Goal: Information Seeking & Learning: Learn about a topic

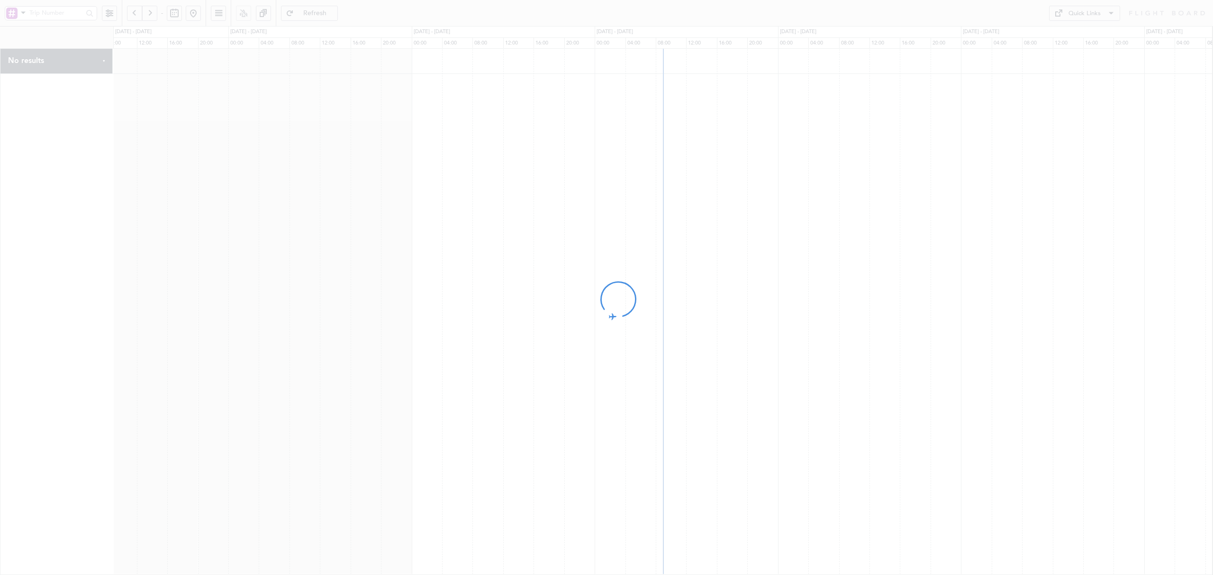
drag, startPoint x: 319, startPoint y: 249, endPoint x: 556, endPoint y: 257, distance: 237.0
click at [556, 257] on div at bounding box center [606, 287] width 1213 height 575
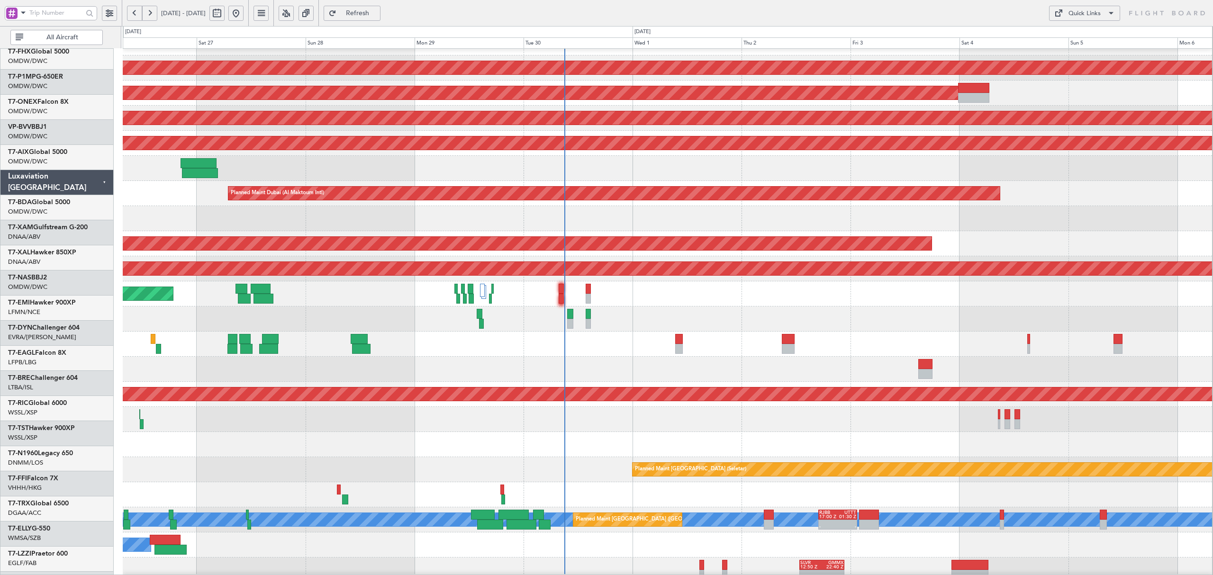
scroll to position [316, 0]
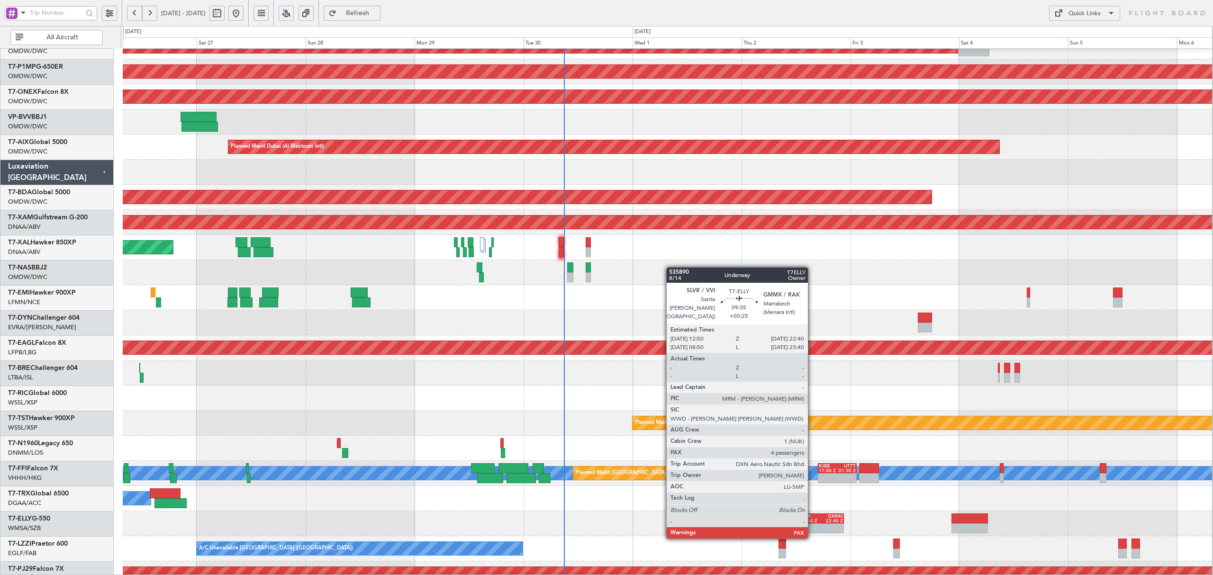
click at [812, 529] on div "-" at bounding box center [810, 531] width 21 height 5
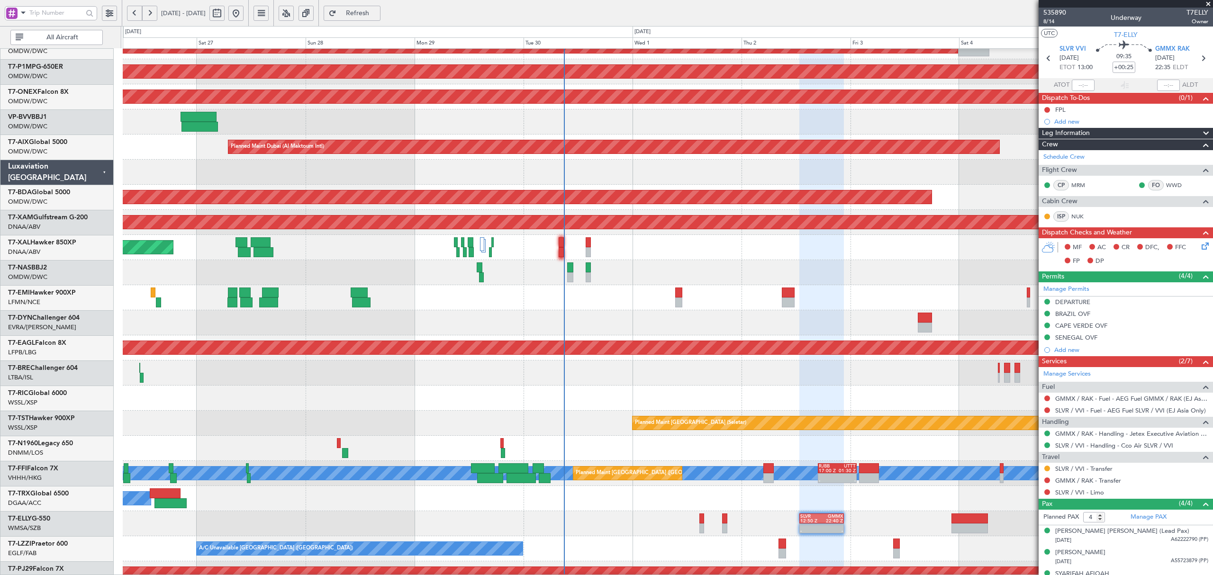
click at [419, 281] on div at bounding box center [667, 272] width 1089 height 25
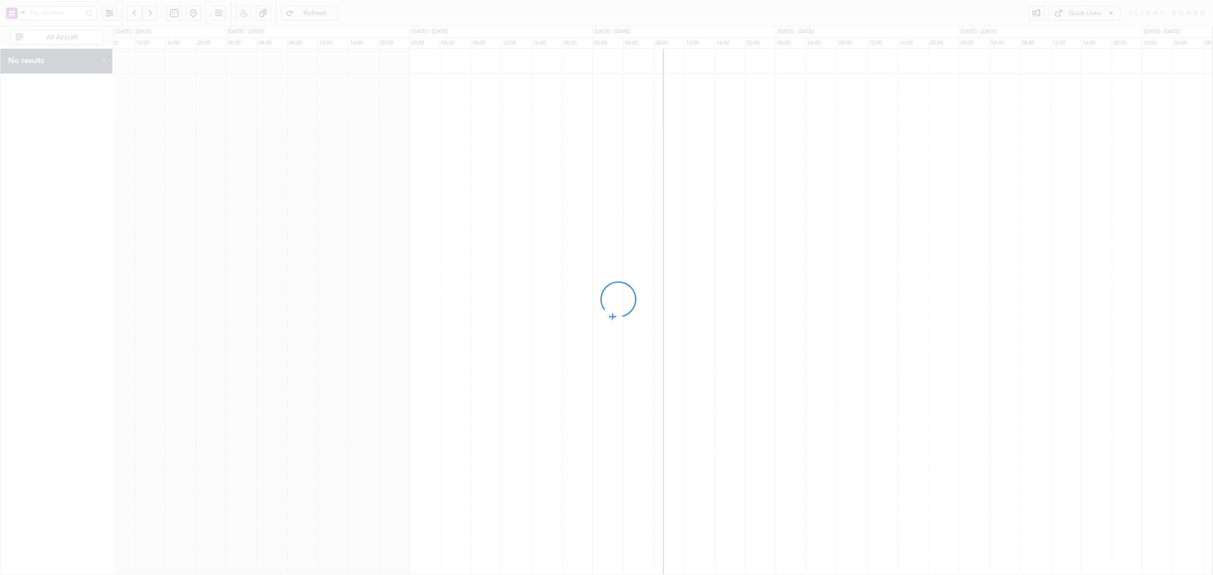
drag, startPoint x: 512, startPoint y: 282, endPoint x: 336, endPoint y: 268, distance: 176.8
click at [336, 268] on div at bounding box center [606, 287] width 1213 height 575
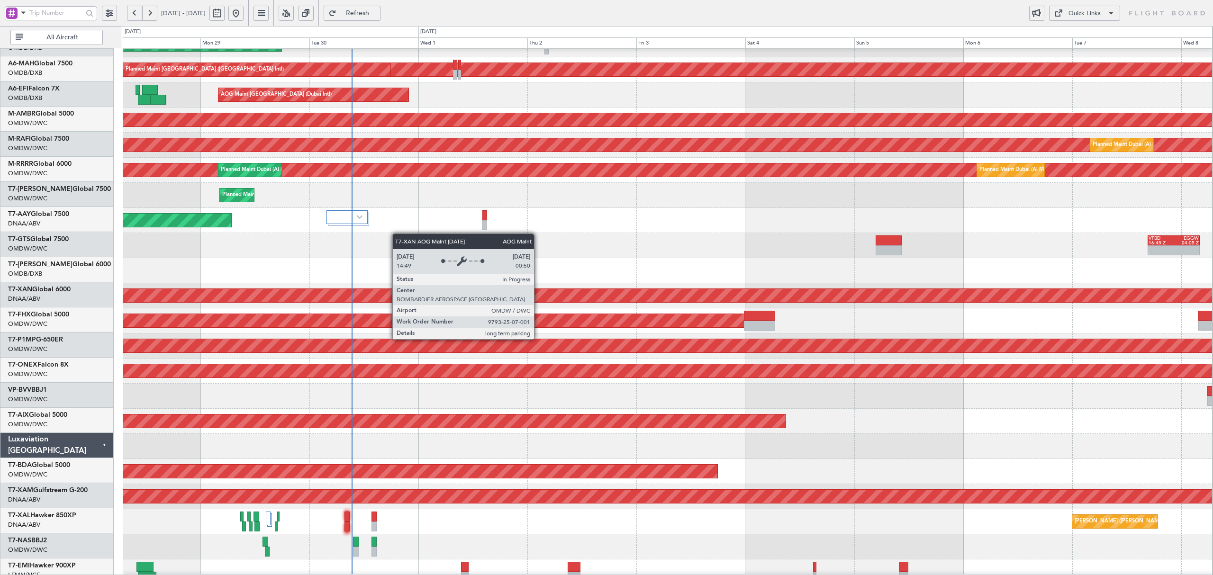
scroll to position [42, 0]
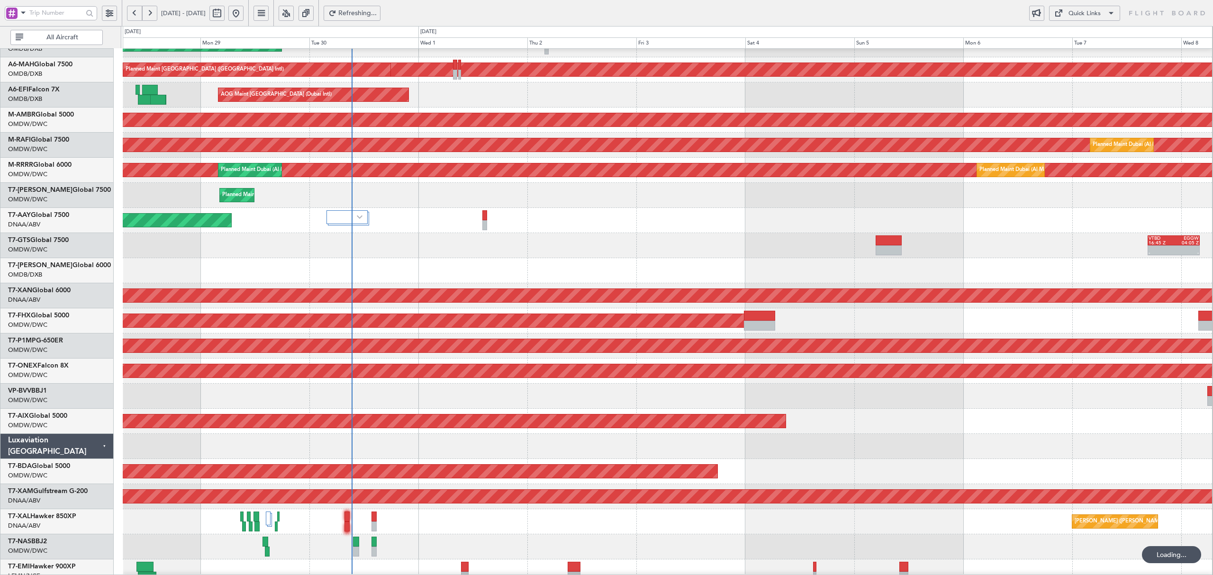
click at [64, 40] on span "All Aircraft" at bounding box center [62, 37] width 74 height 7
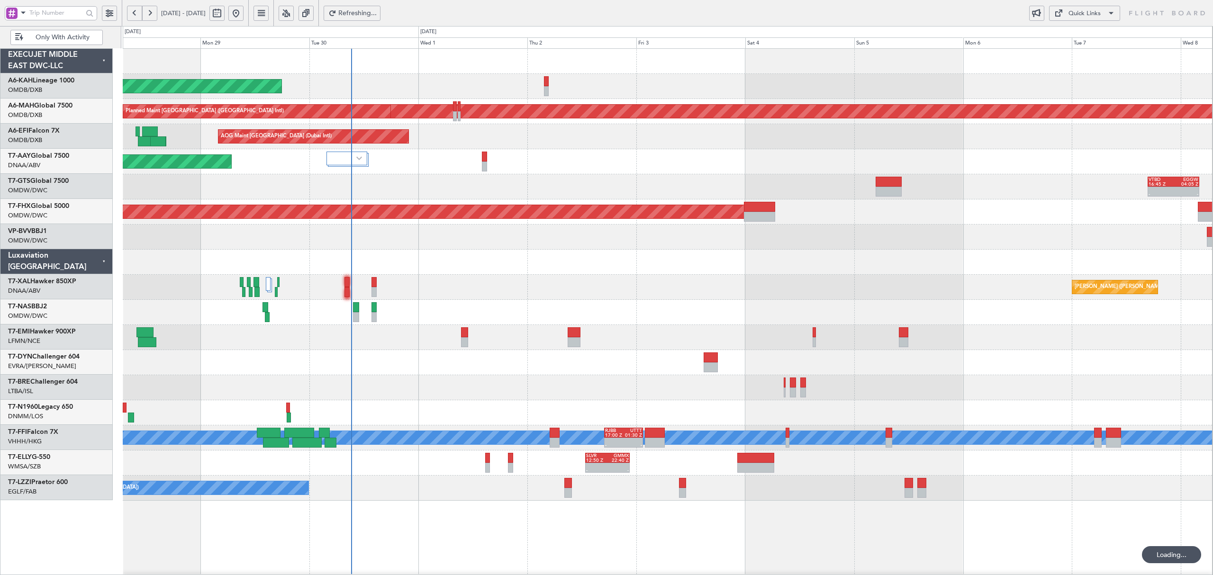
scroll to position [0, 0]
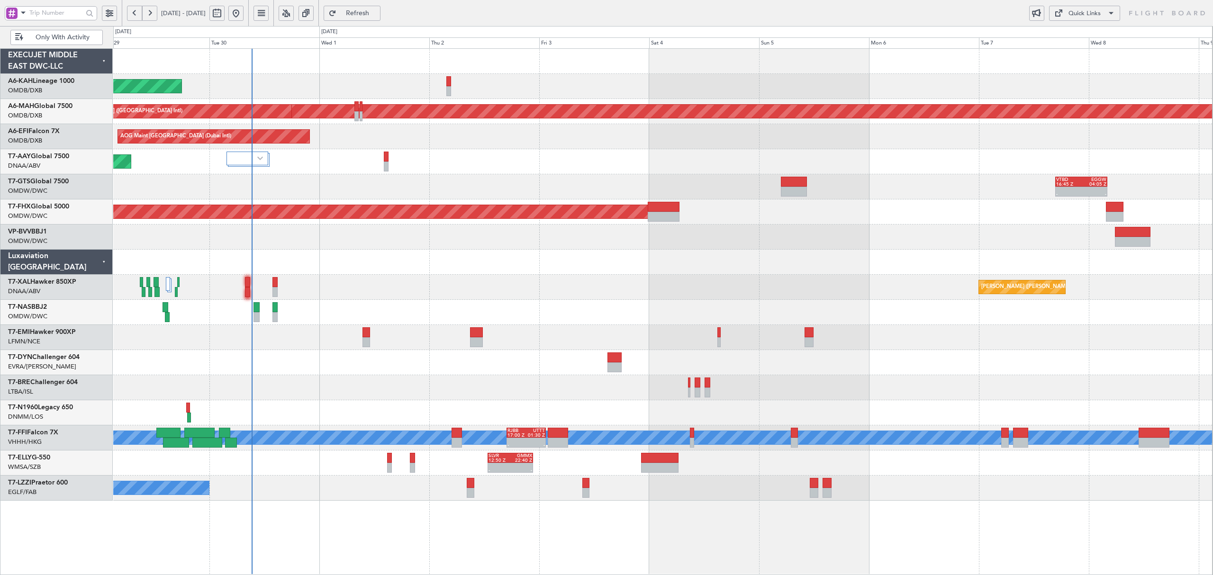
click at [306, 371] on div "Planned Maint Abu Dhabi (Al Bateen Executive) Planned Maint Dubai (Dubai Intl) …" at bounding box center [662, 275] width 1099 height 452
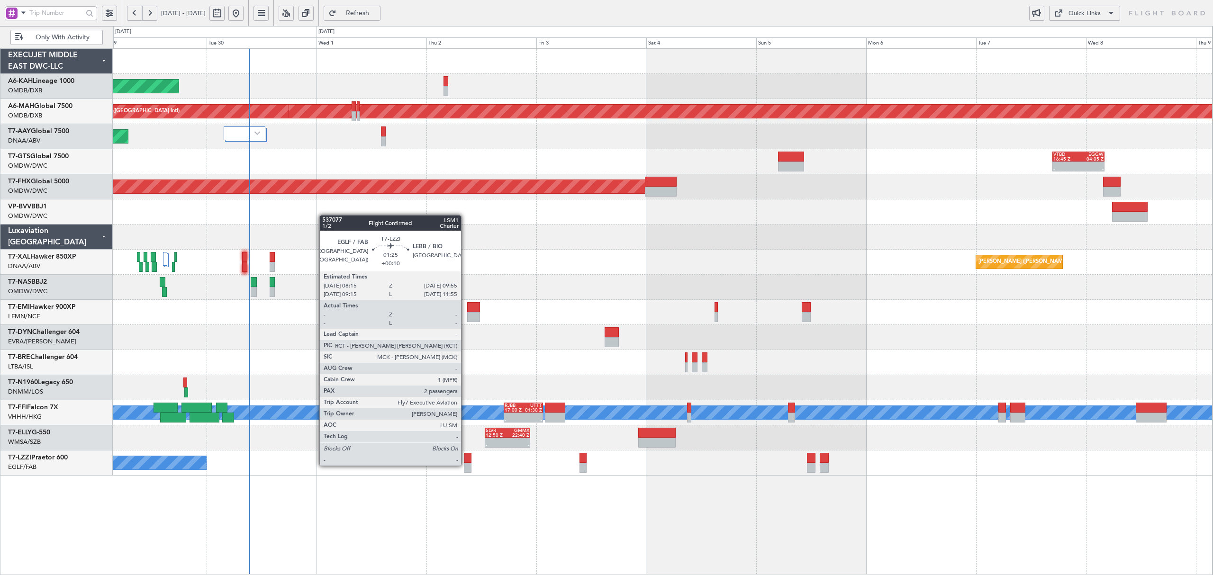
click at [465, 465] on div at bounding box center [468, 468] width 8 height 10
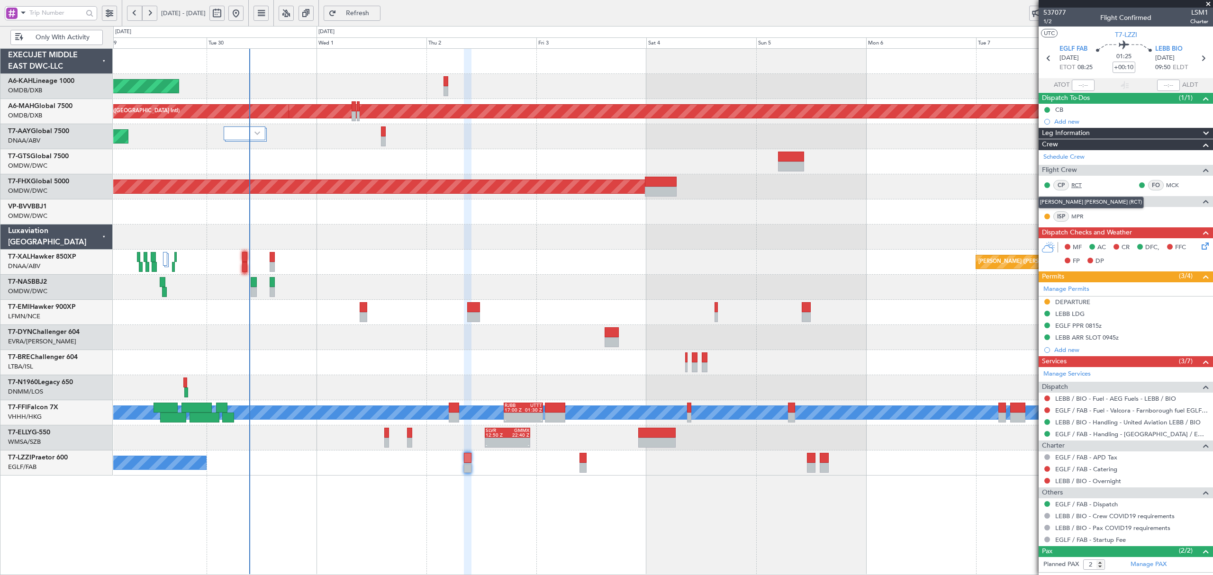
click at [1077, 186] on link "RCT" at bounding box center [1081, 185] width 21 height 9
click at [1166, 186] on link "MCK" at bounding box center [1176, 185] width 21 height 9
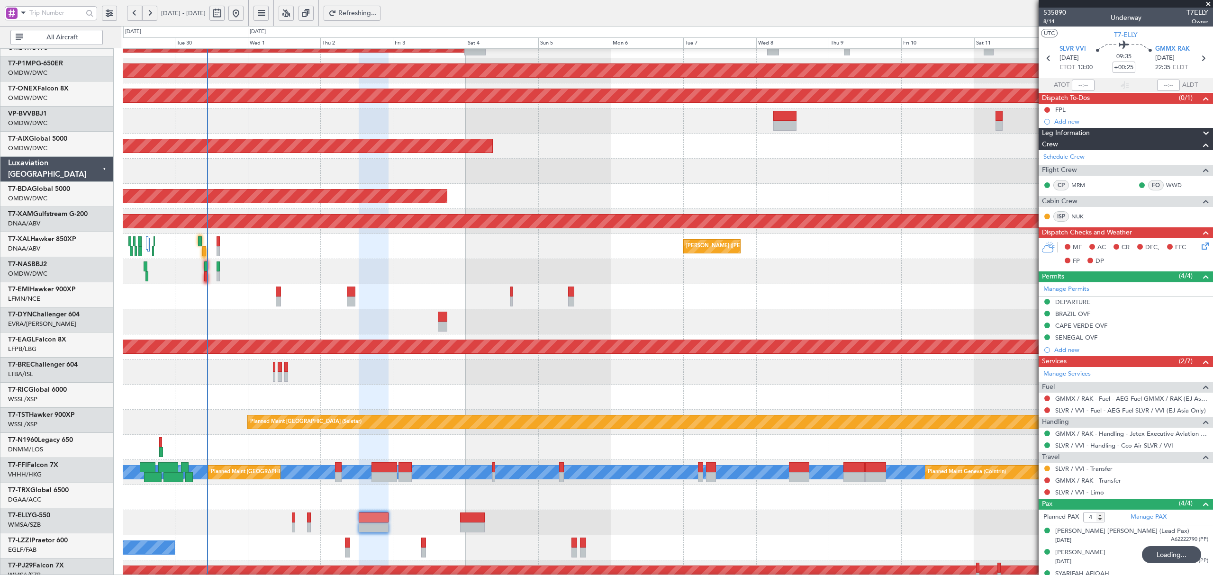
scroll to position [317, 0]
